Goal: Information Seeking & Learning: Learn about a topic

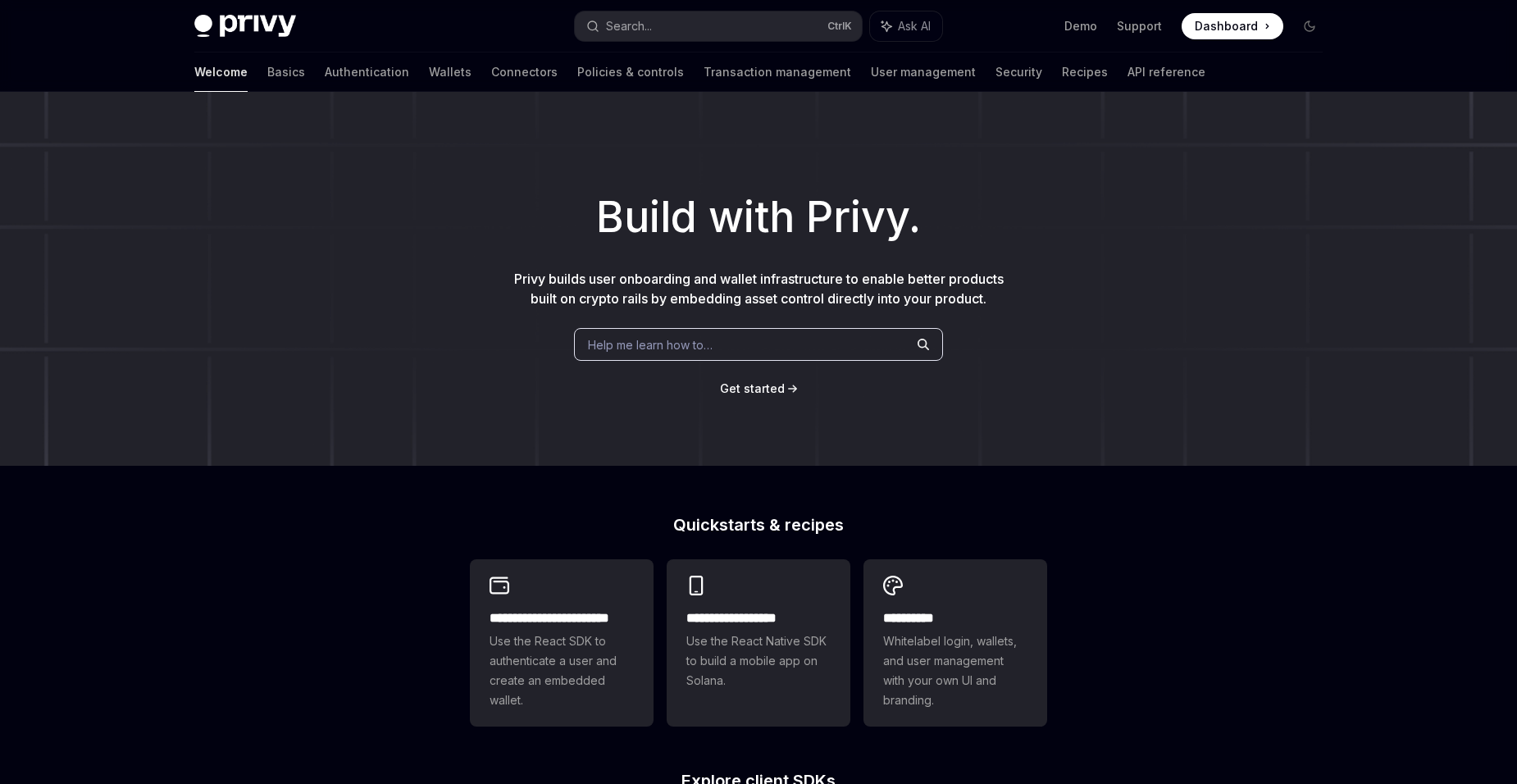
click at [1423, 469] on div "**********" at bounding box center [758, 697] width 1517 height 1211
click at [268, 68] on link "Basics" at bounding box center [286, 72] width 37 height 39
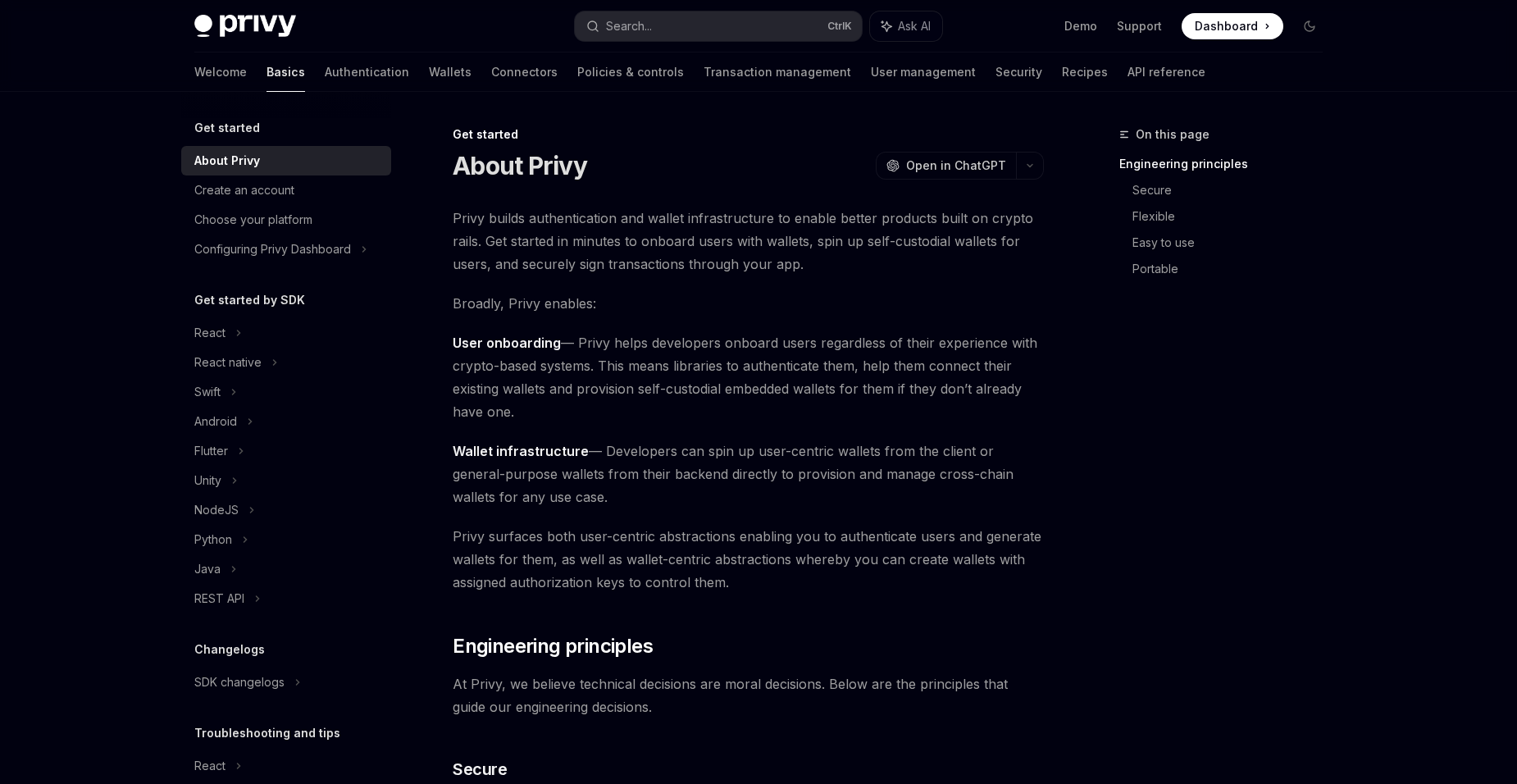
click at [197, 336] on div "React" at bounding box center [210, 333] width 31 height 20
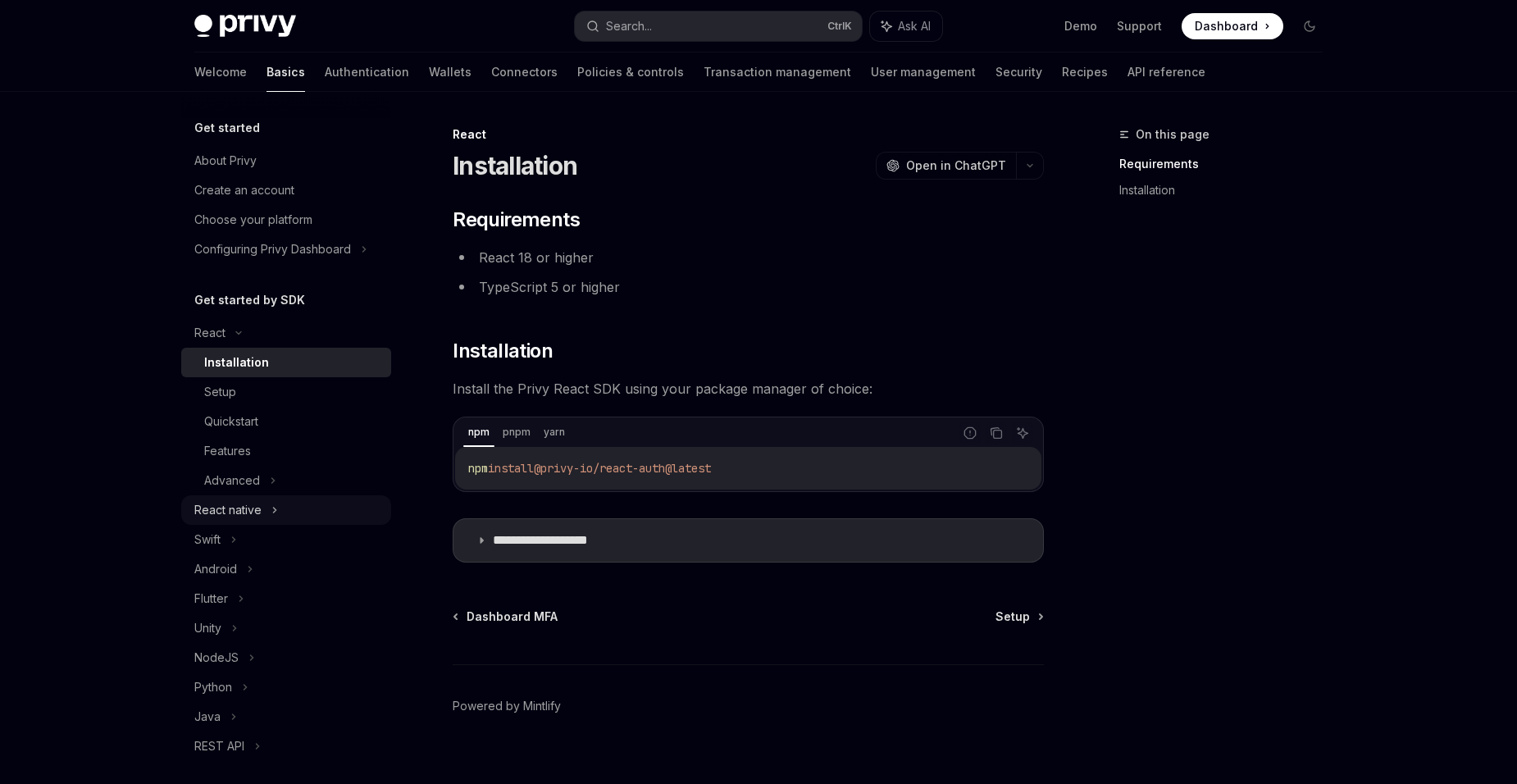
click at [208, 516] on div "React native" at bounding box center [228, 510] width 67 height 20
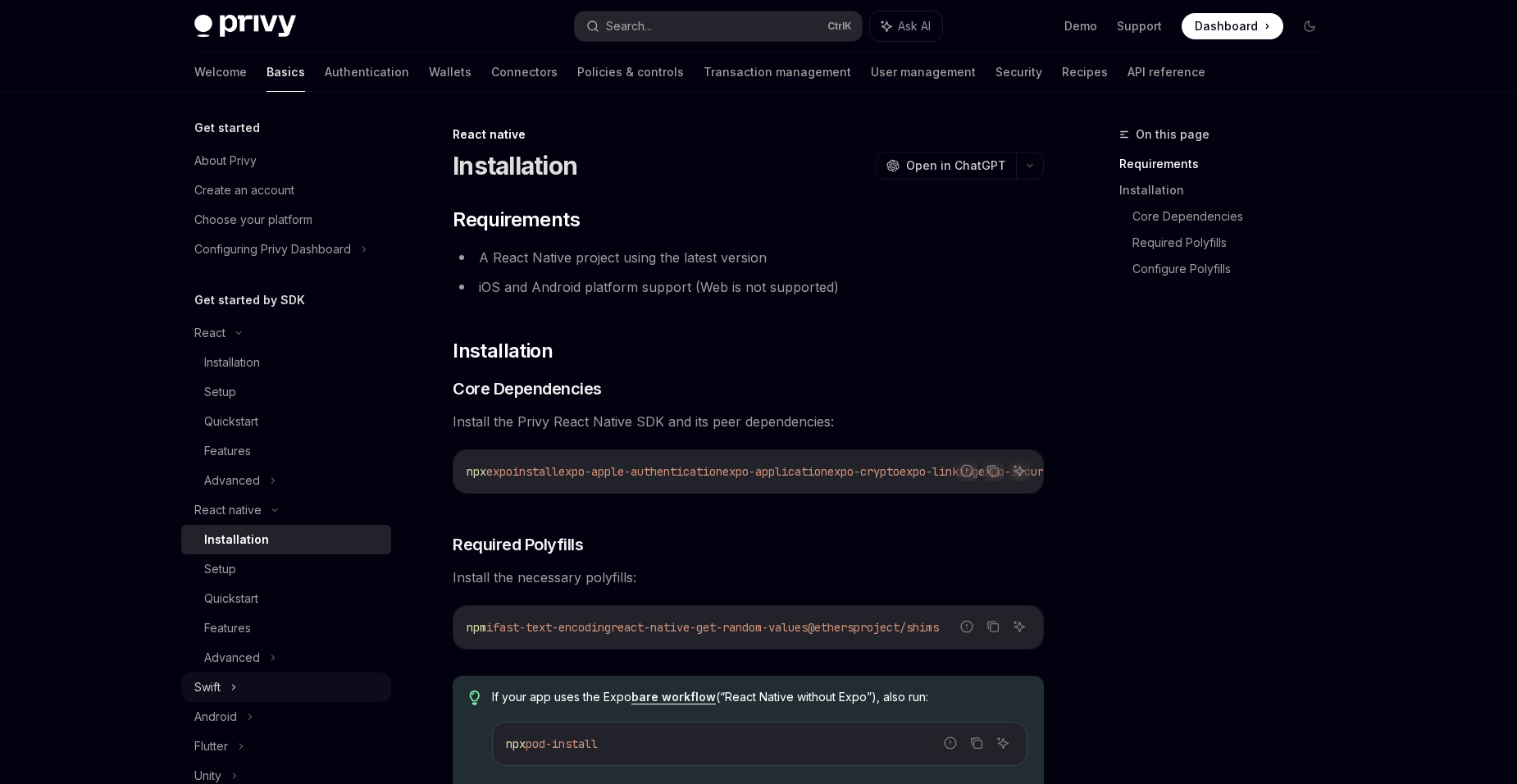
click at [216, 692] on div "Swift" at bounding box center [207, 687] width 26 height 20
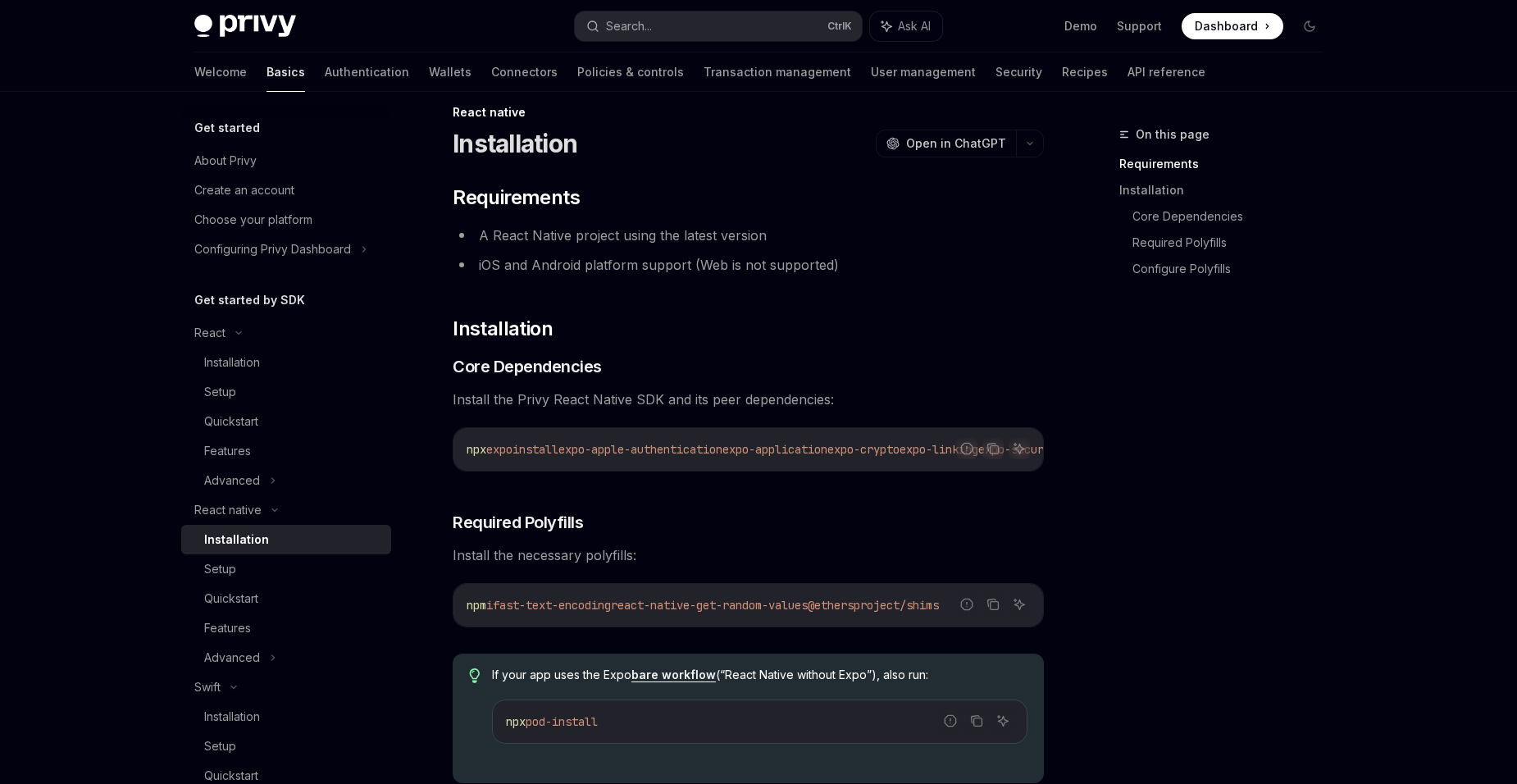
type textarea "*"
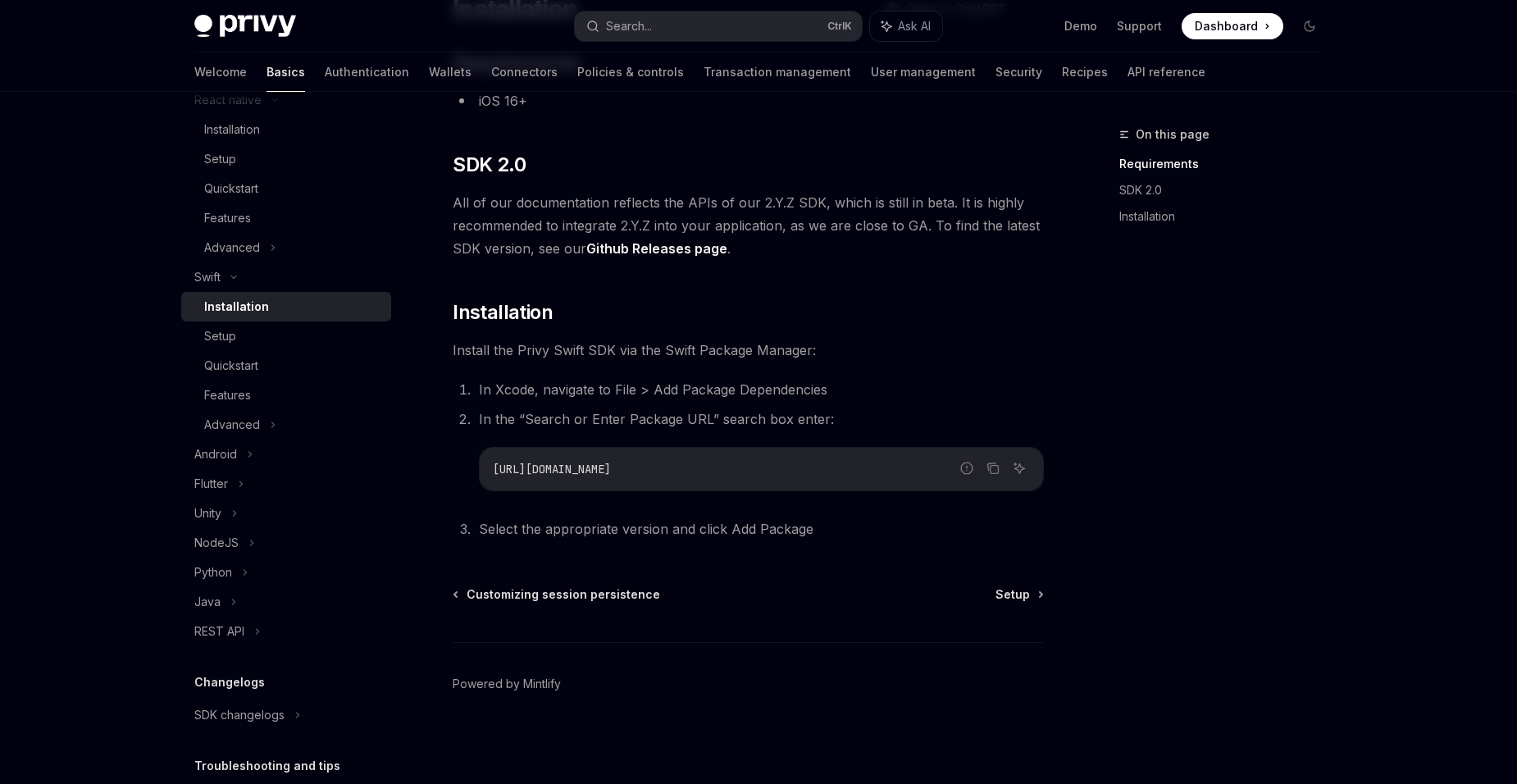
scroll to position [531, 0]
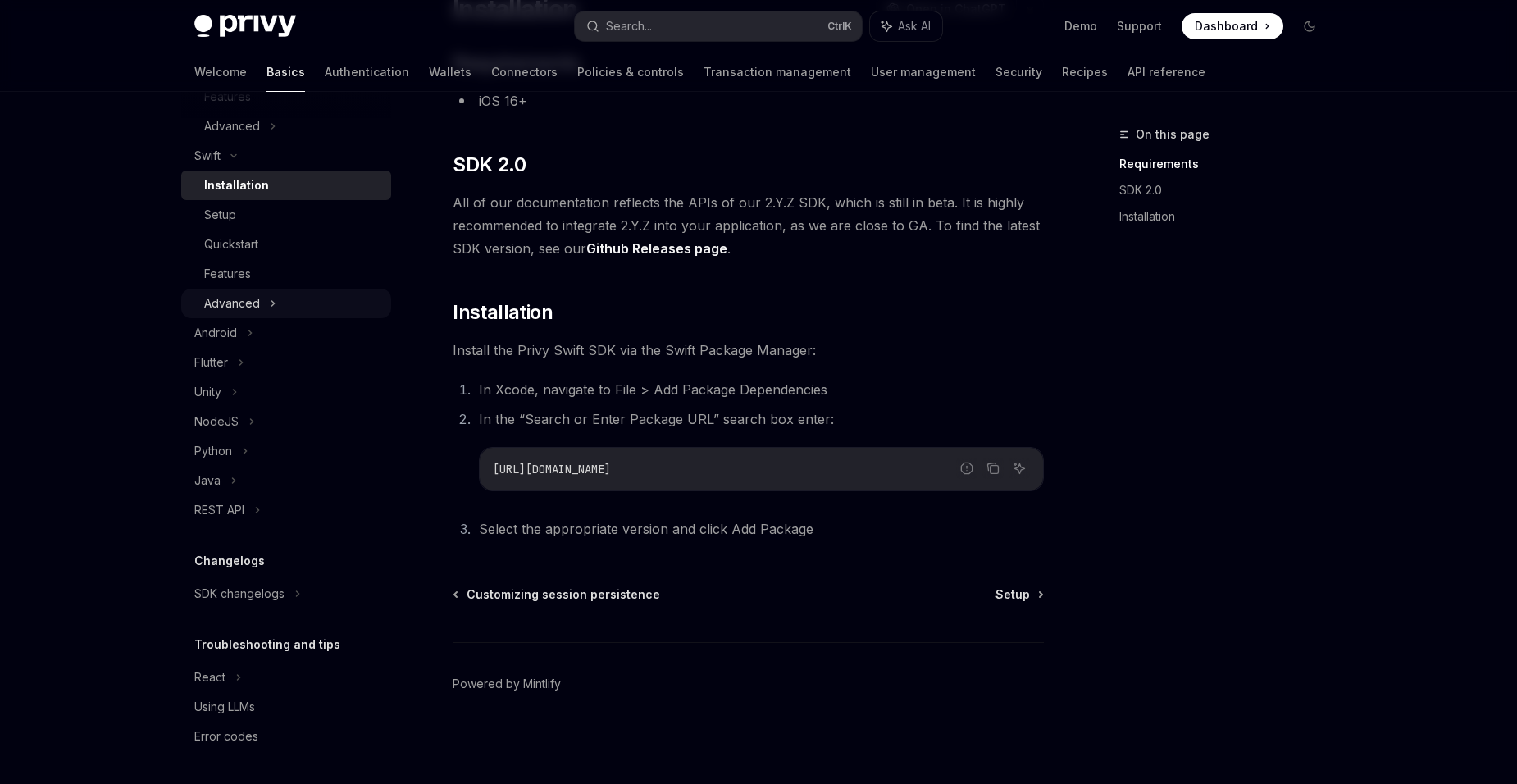
click at [252, 305] on div "Advanced" at bounding box center [232, 303] width 55 height 20
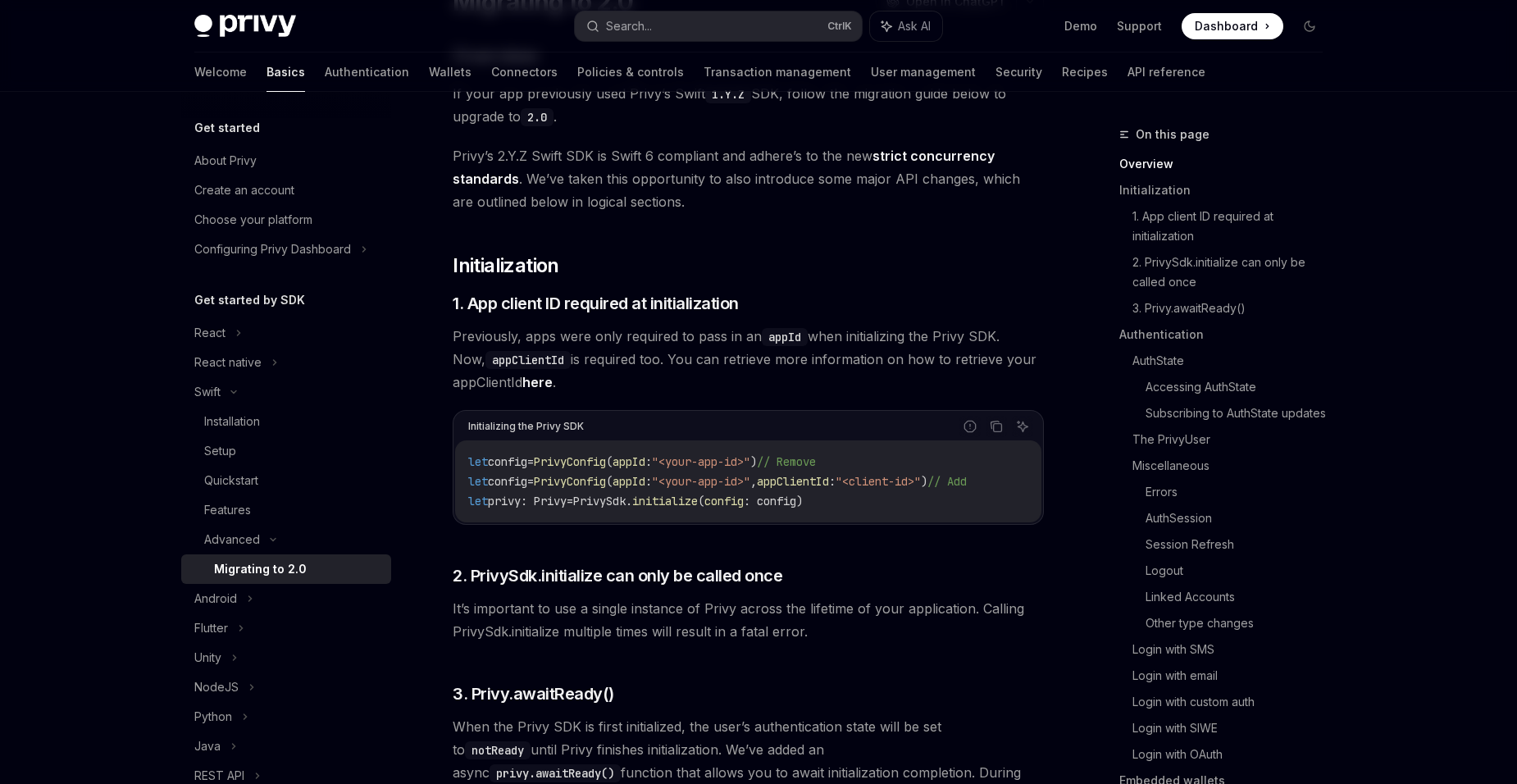
click at [216, 382] on div "Swift" at bounding box center [207, 392] width 26 height 20
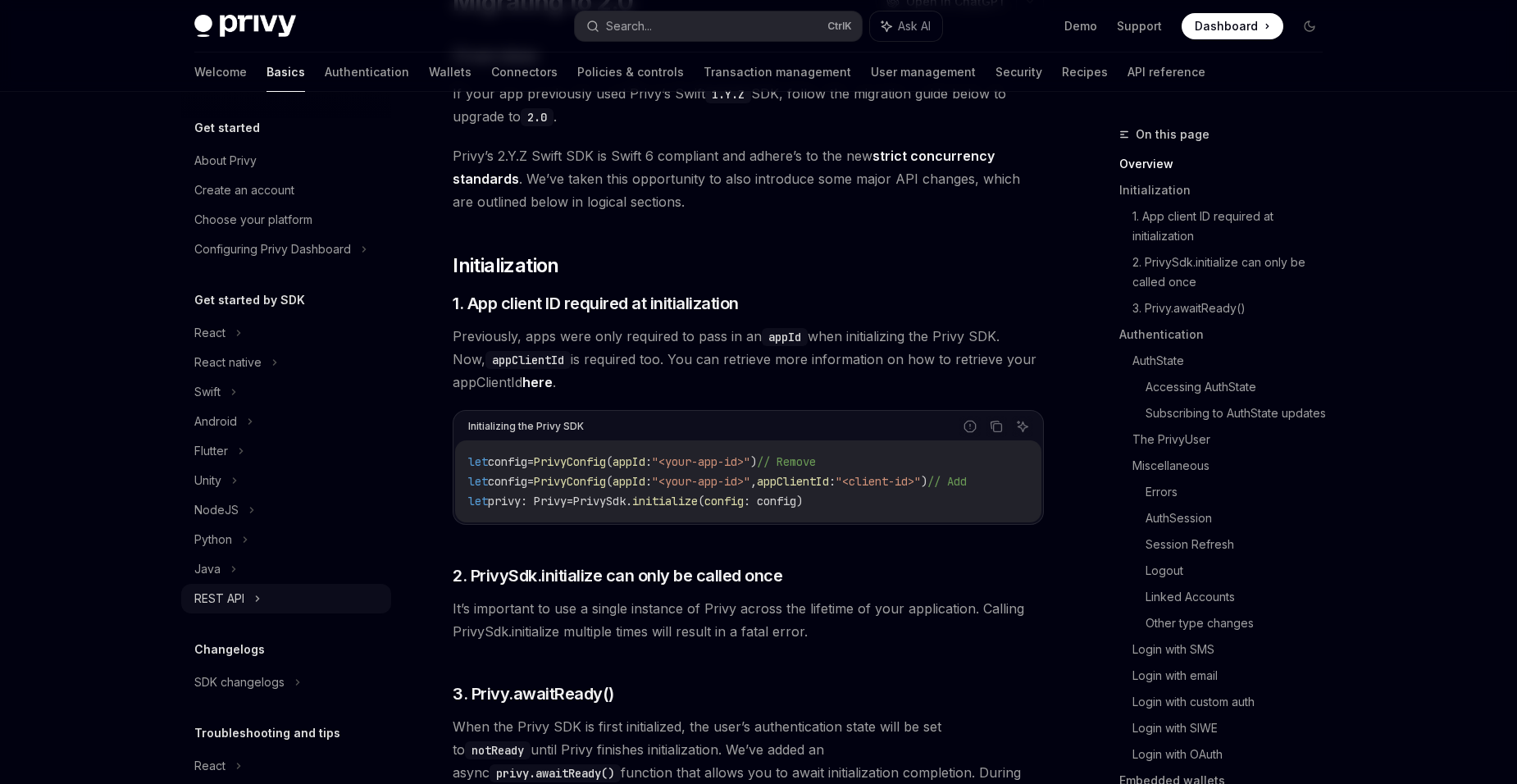
click at [243, 601] on div "REST API" at bounding box center [220, 598] width 50 height 20
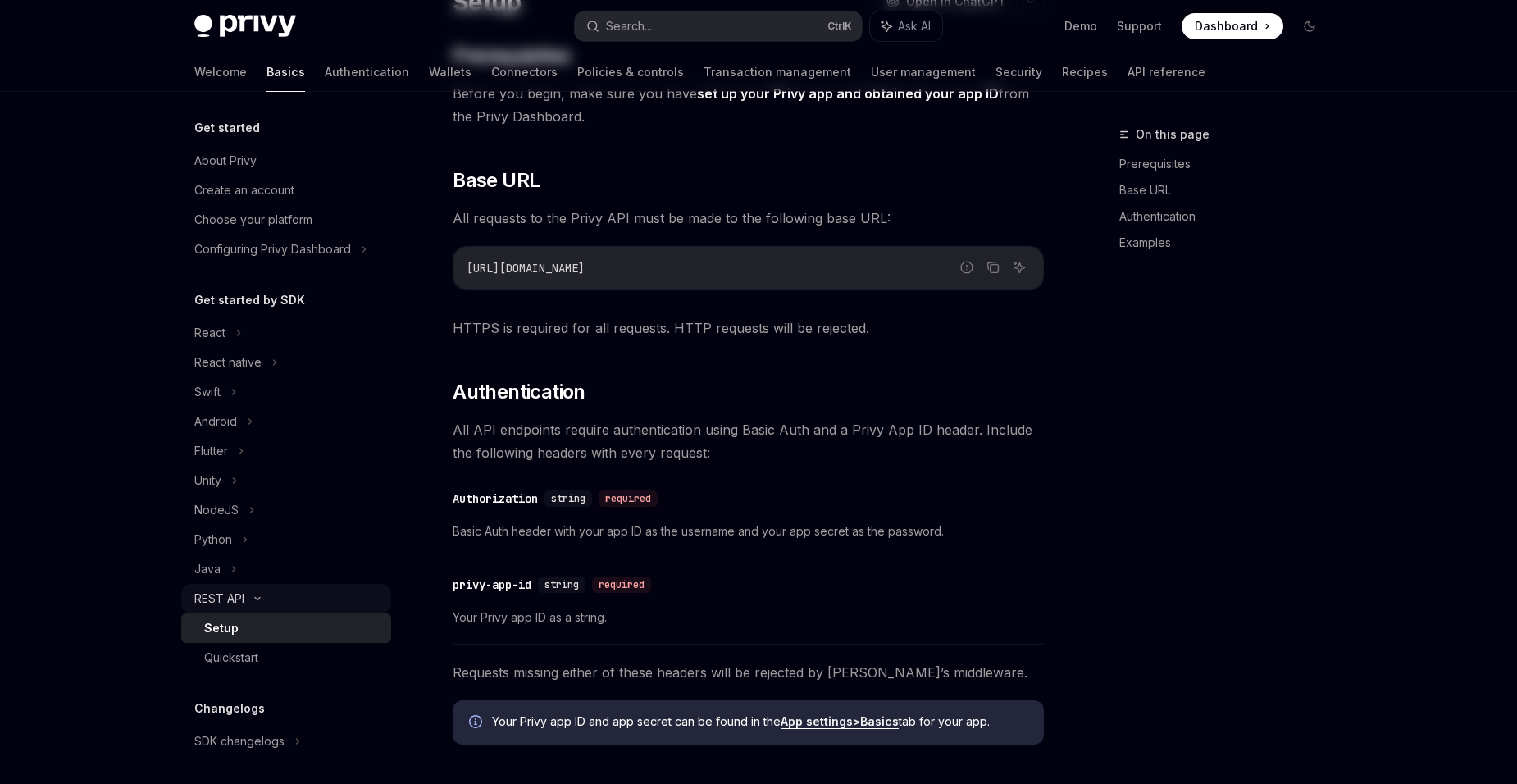
click at [243, 601] on div "REST API" at bounding box center [220, 598] width 50 height 20
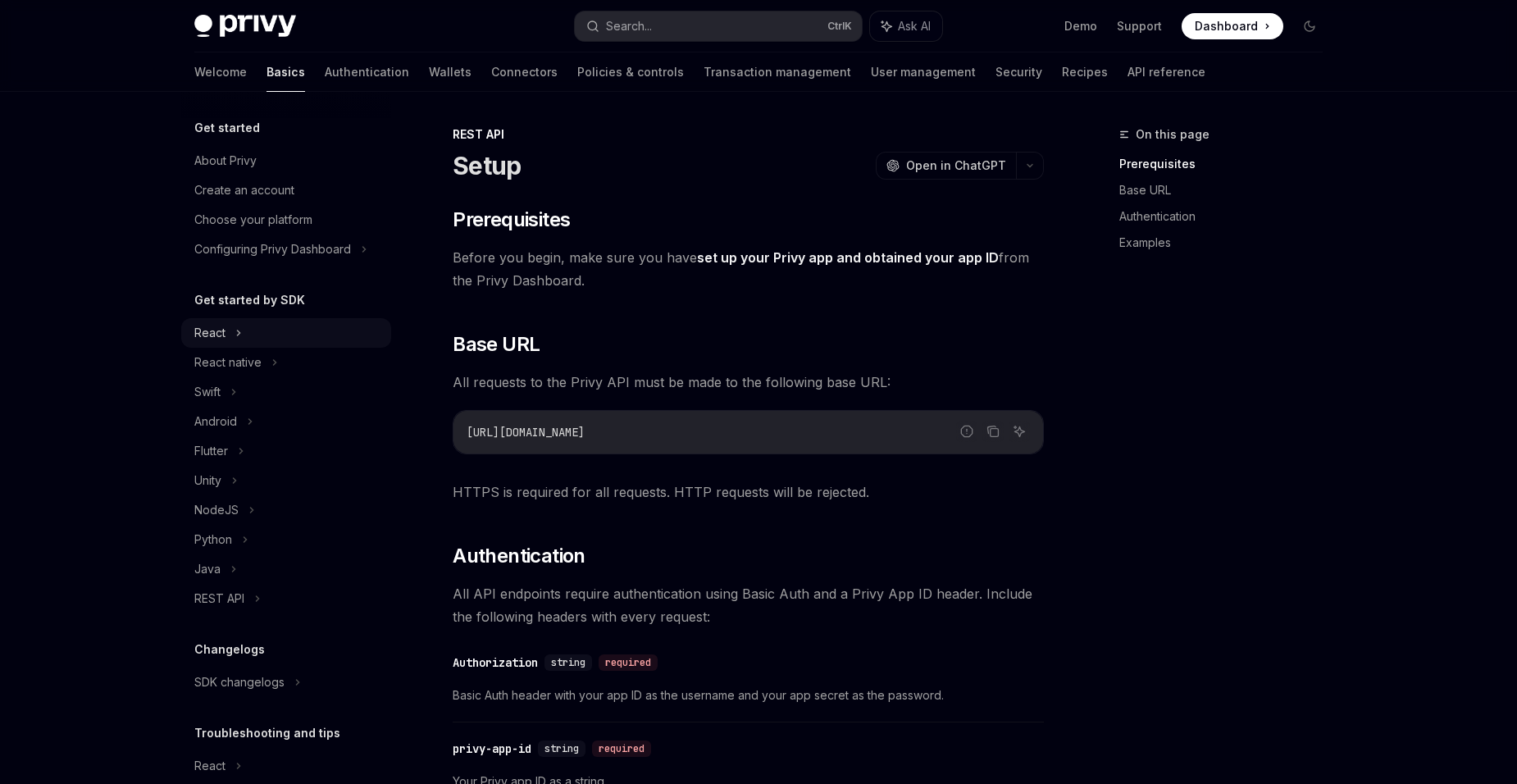
click at [216, 331] on div "React" at bounding box center [210, 333] width 31 height 20
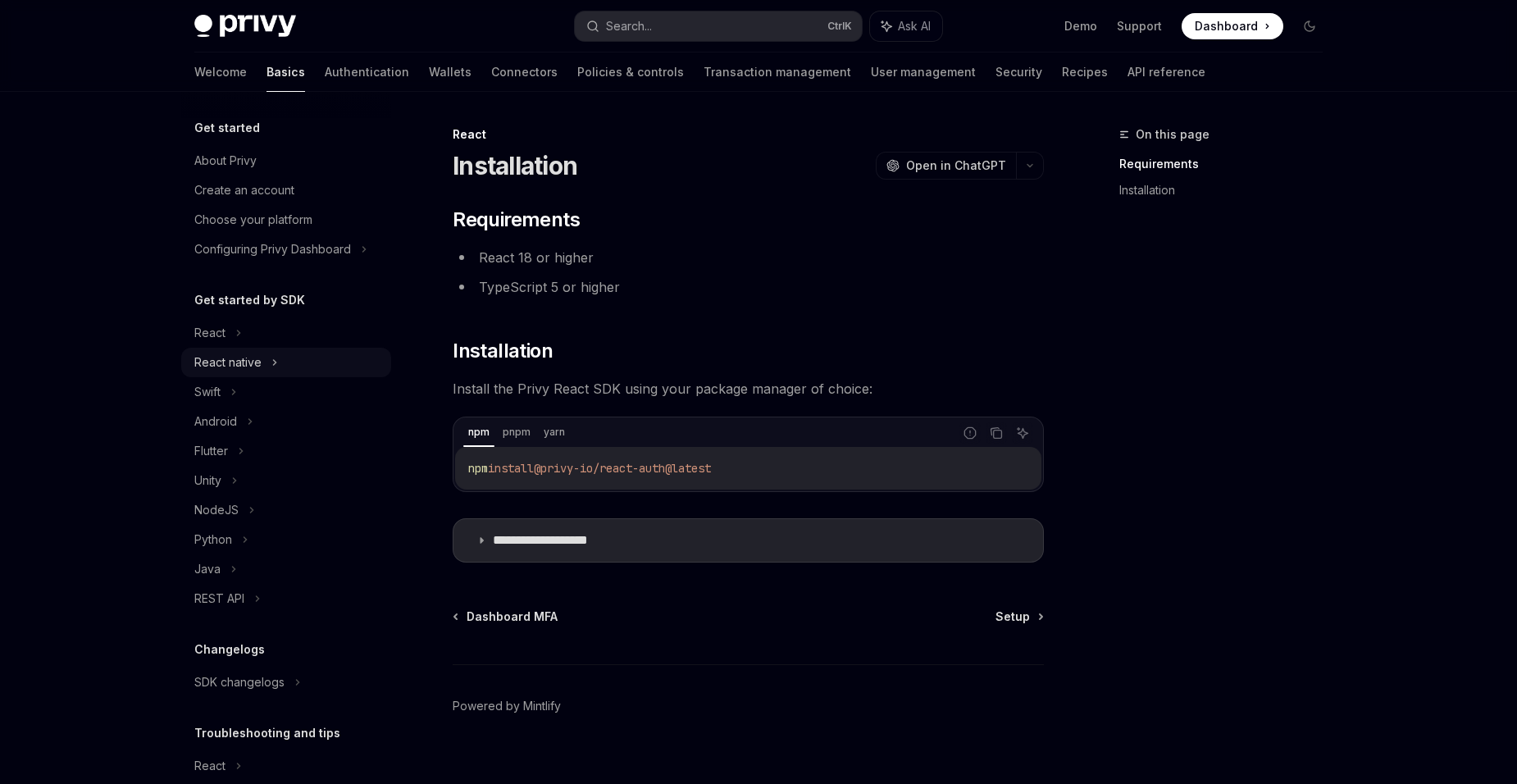
click at [225, 355] on div "React native" at bounding box center [228, 362] width 67 height 20
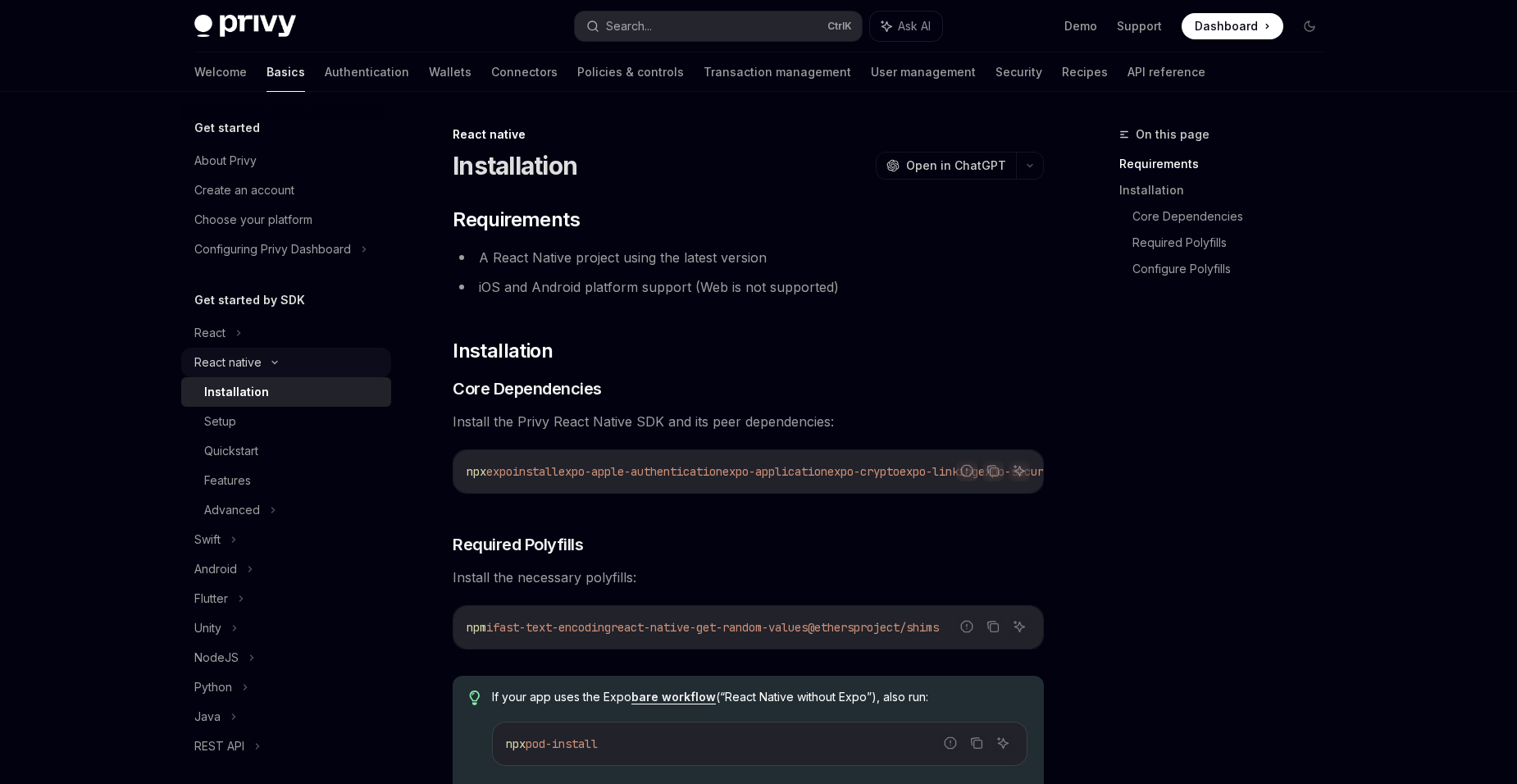
click at [242, 369] on div "React native" at bounding box center [228, 362] width 67 height 20
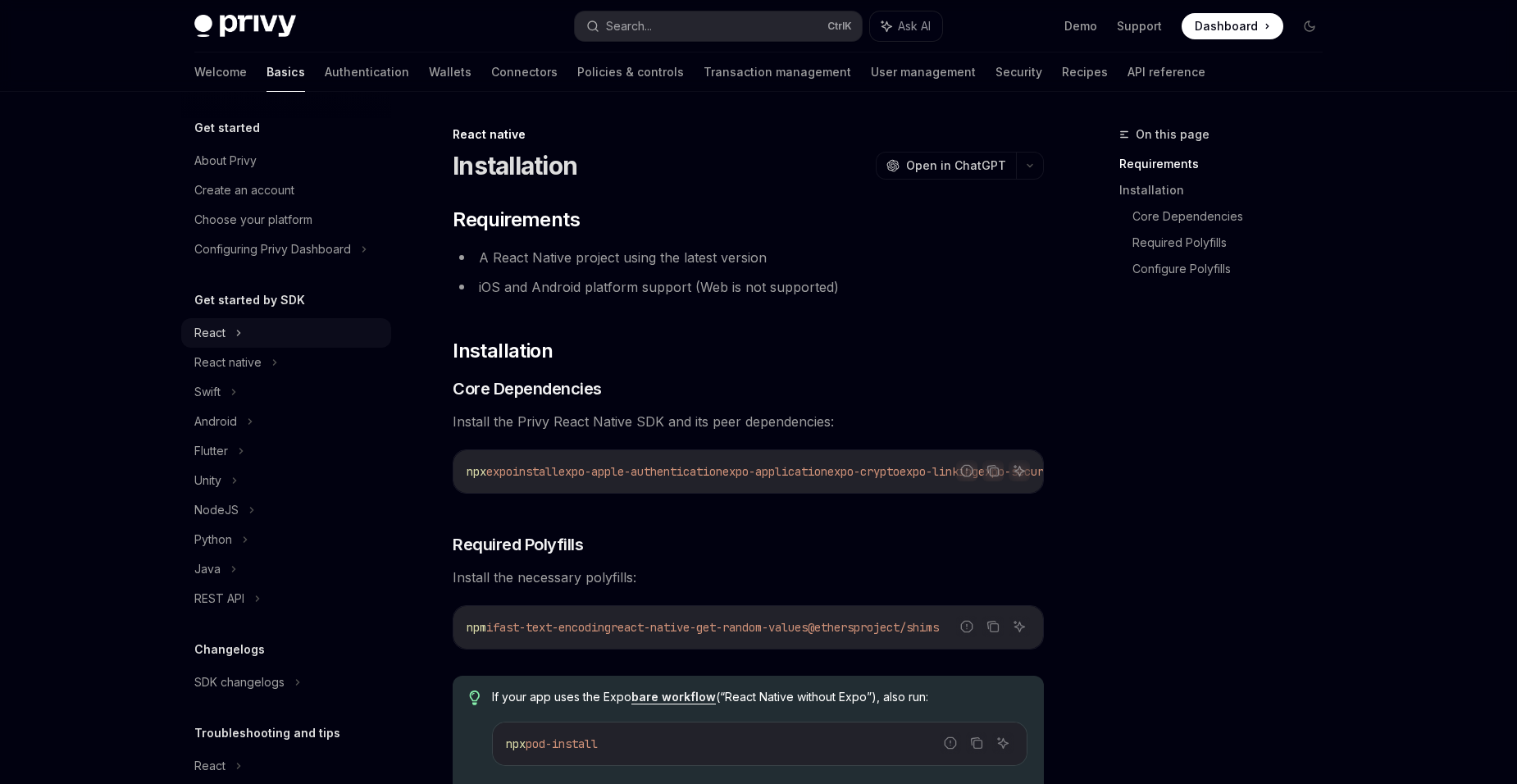
click at [207, 333] on div "React" at bounding box center [210, 333] width 31 height 20
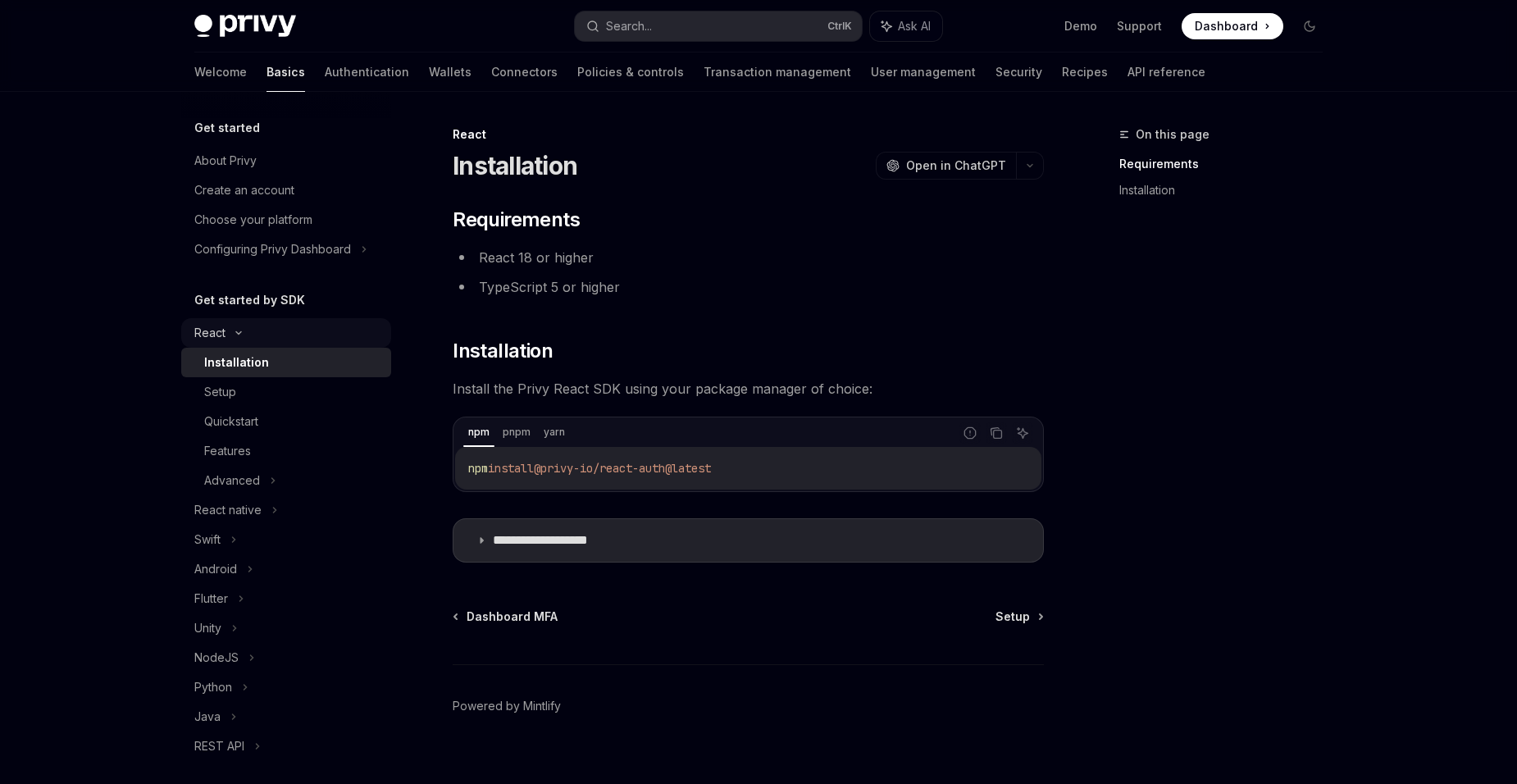
type textarea "*"
click at [207, 333] on div "React" at bounding box center [210, 333] width 31 height 20
